Goal: Navigation & Orientation: Find specific page/section

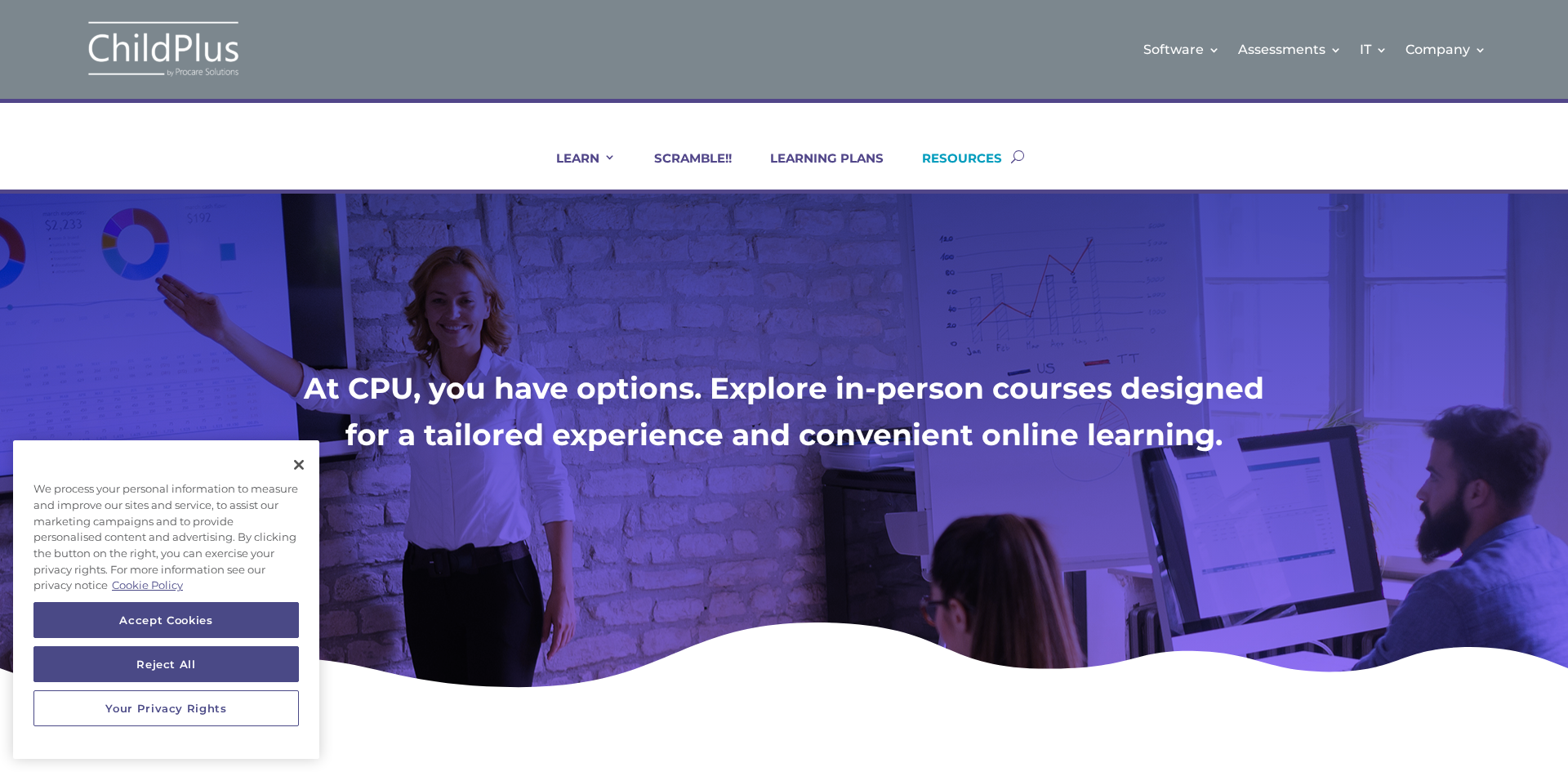
click at [950, 161] on link "RESOURCES" at bounding box center [952, 169] width 101 height 39
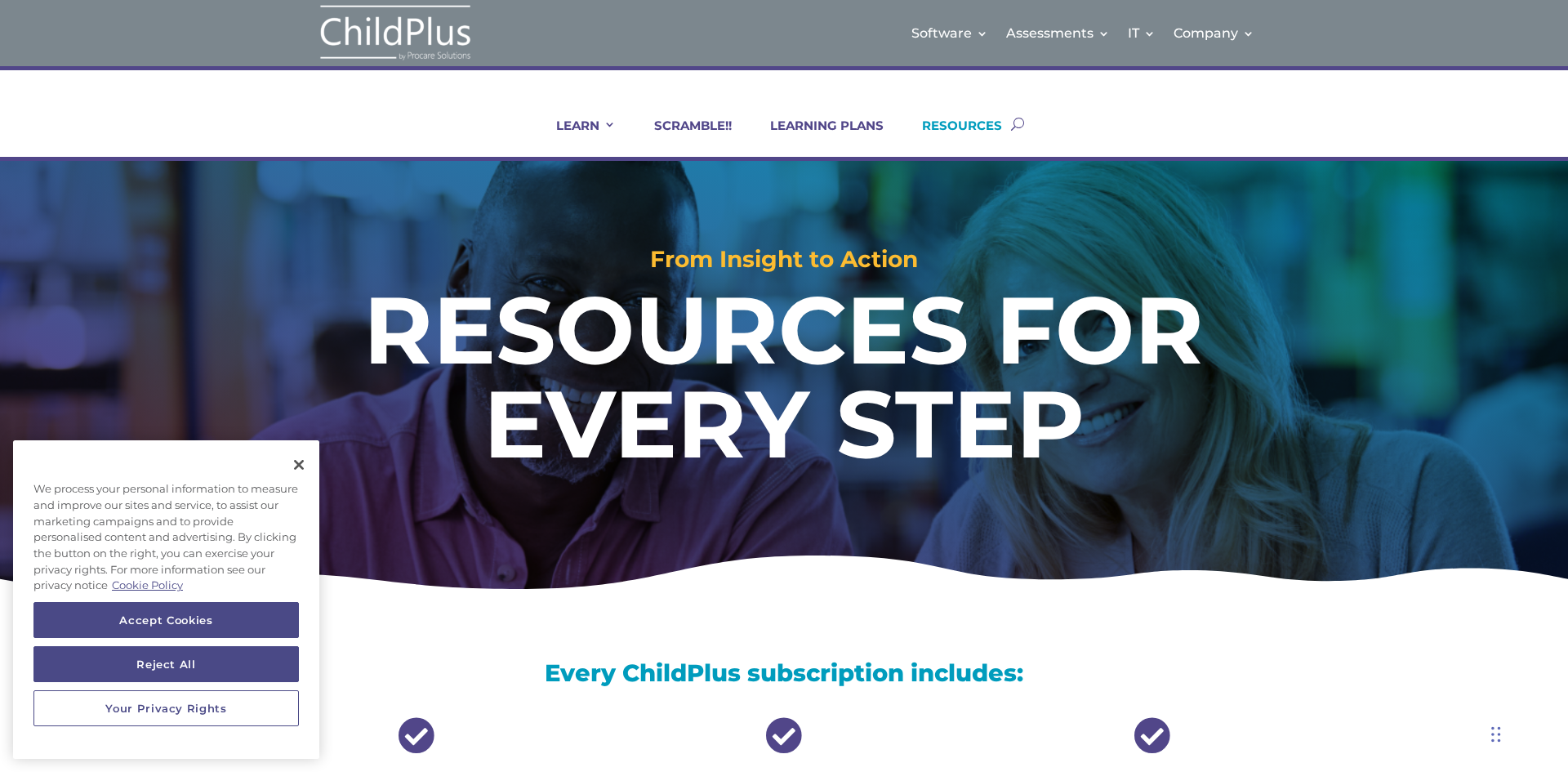
click at [1002, 126] on link "RESOURCES" at bounding box center [952, 137] width 101 height 39
click at [294, 461] on button "Close" at bounding box center [299, 465] width 36 height 36
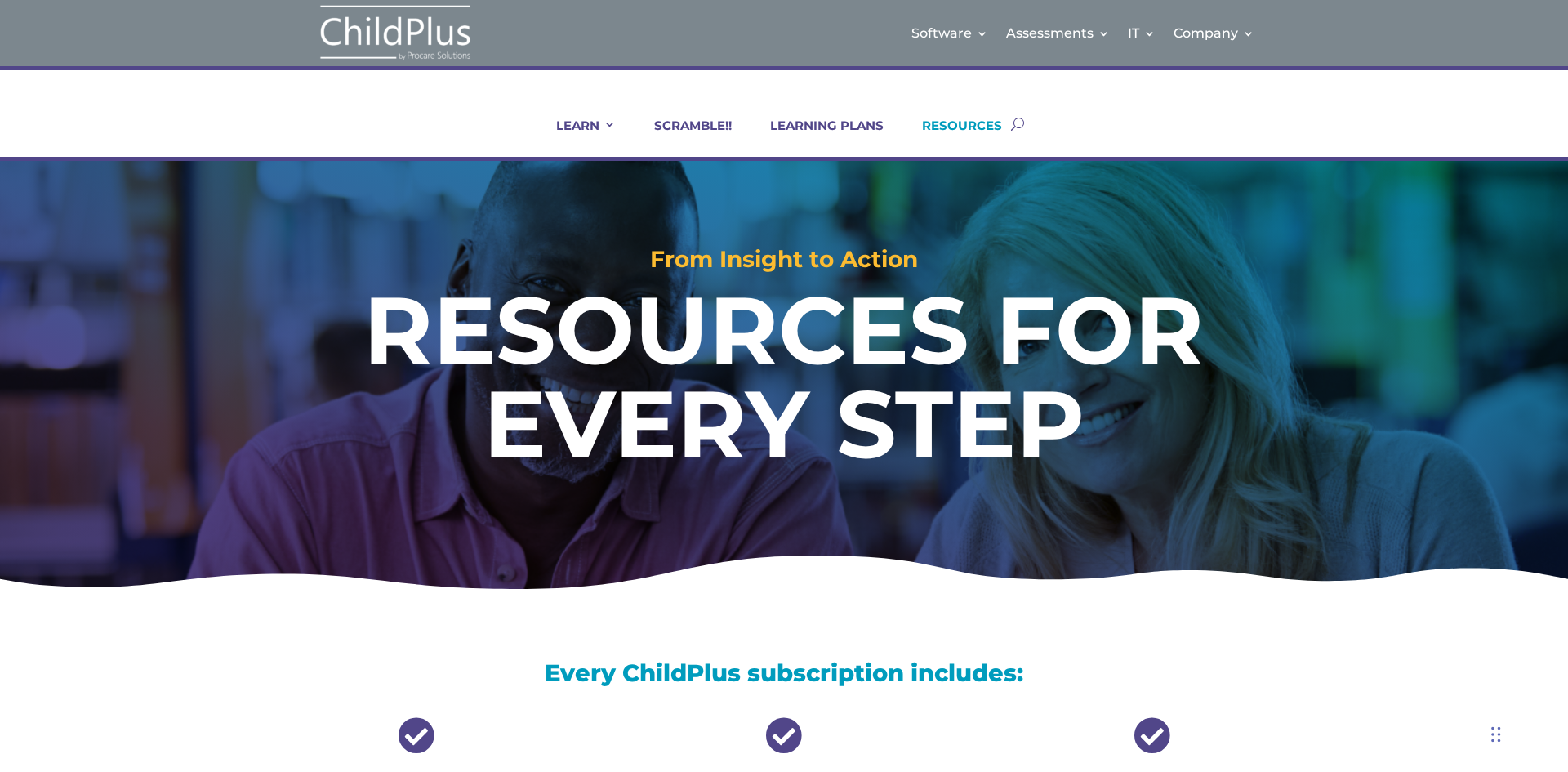
click at [971, 129] on link "RESOURCES" at bounding box center [952, 137] width 101 height 39
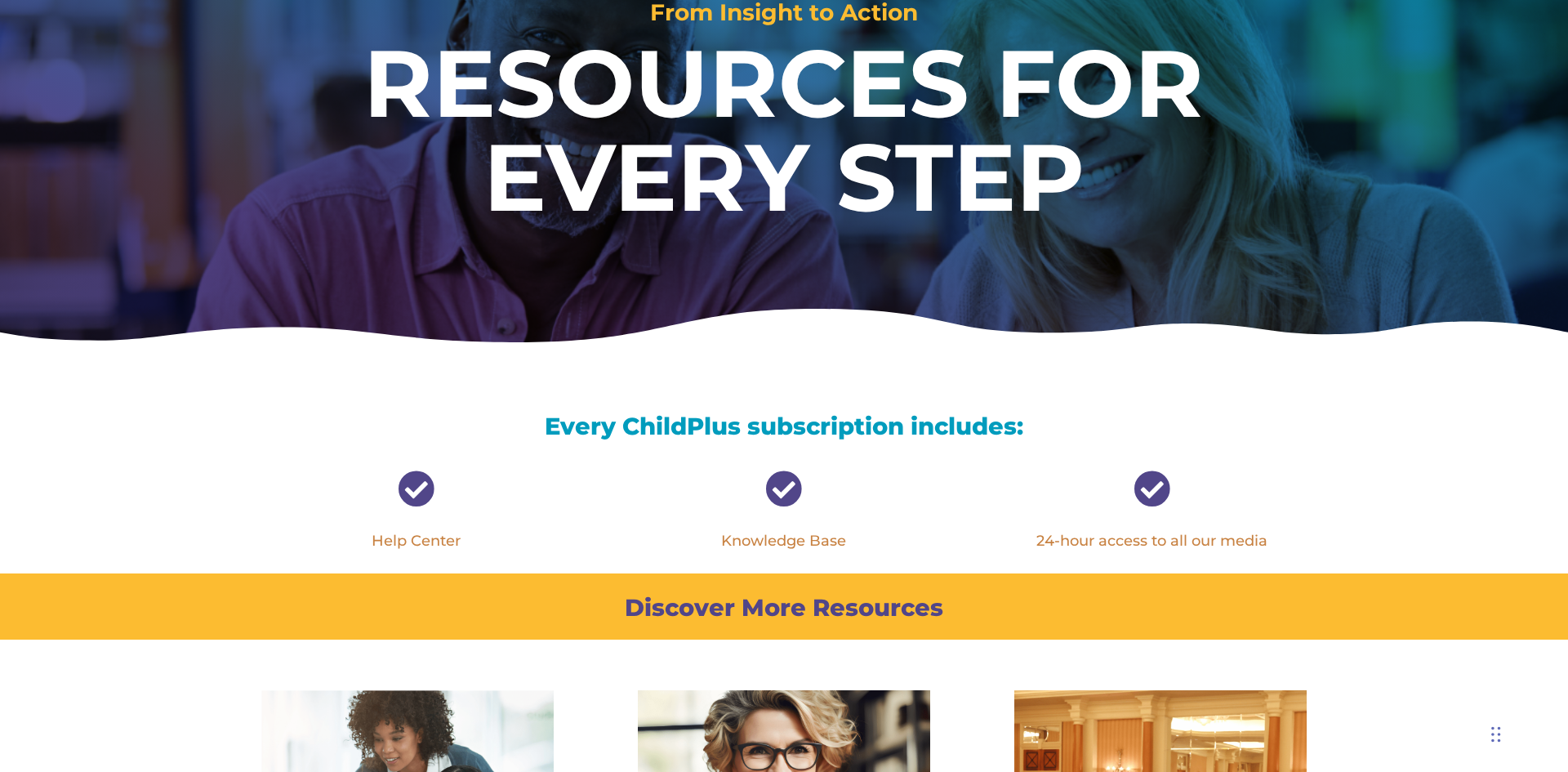
scroll to position [262, 0]
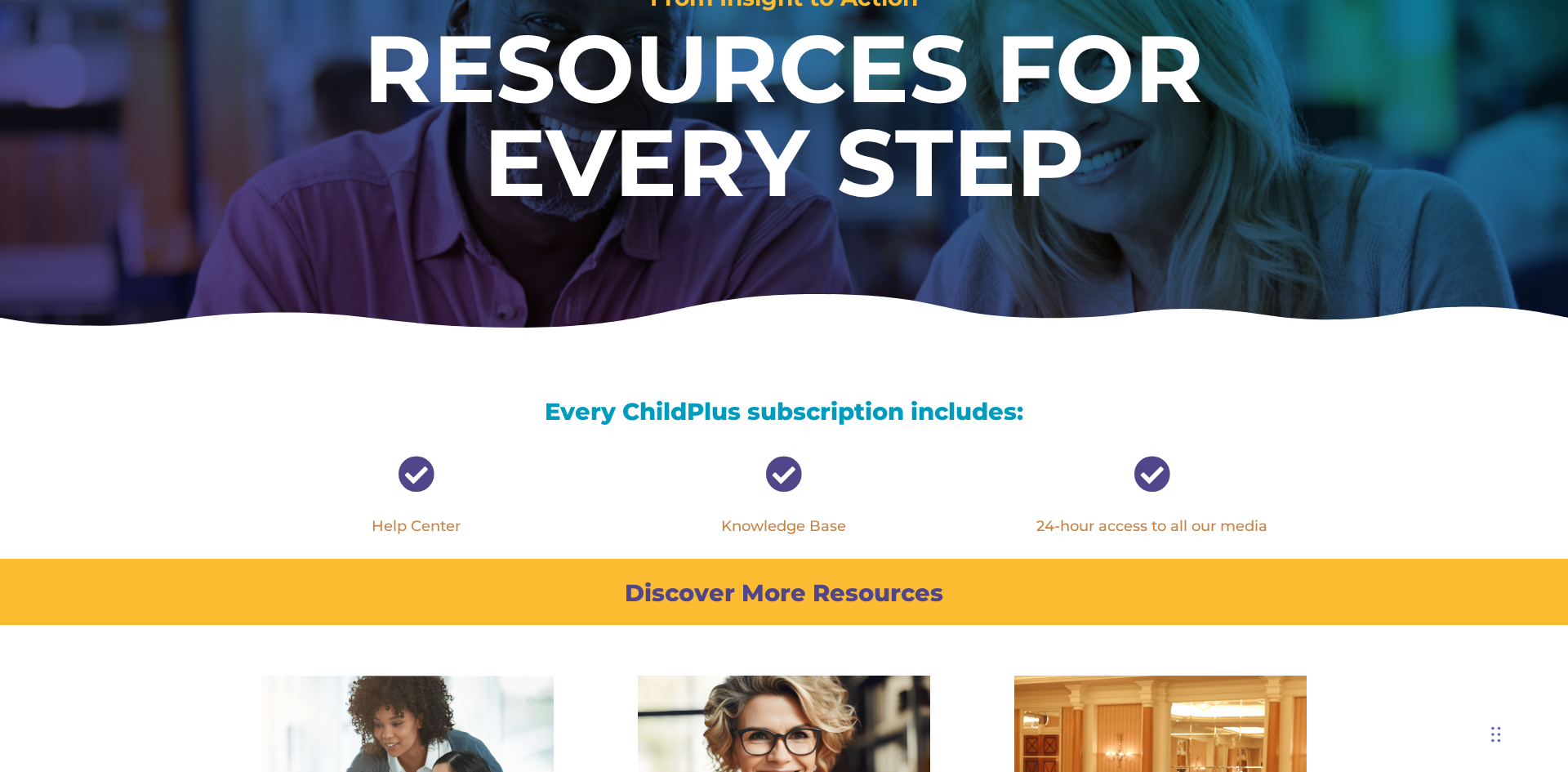
click at [415, 478] on span "" at bounding box center [416, 474] width 37 height 37
click at [445, 525] on link "Help Center" at bounding box center [416, 525] width 89 height 18
